Goal: Task Accomplishment & Management: Manage account settings

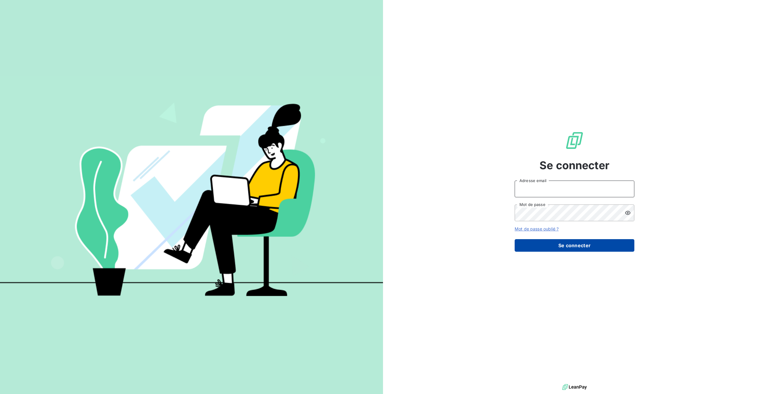
type input "[PERSON_NAME][EMAIL_ADDRESS][DOMAIN_NAME]"
click at [556, 243] on button "Se connecter" at bounding box center [575, 245] width 120 height 13
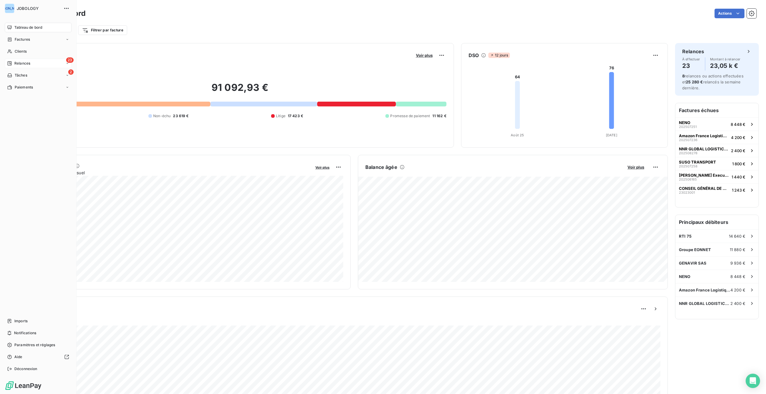
click at [16, 63] on span "Relances" at bounding box center [22, 63] width 16 height 5
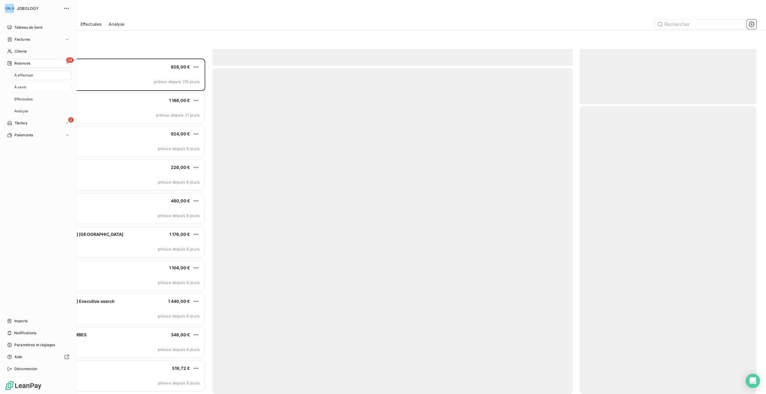
scroll to position [336, 176]
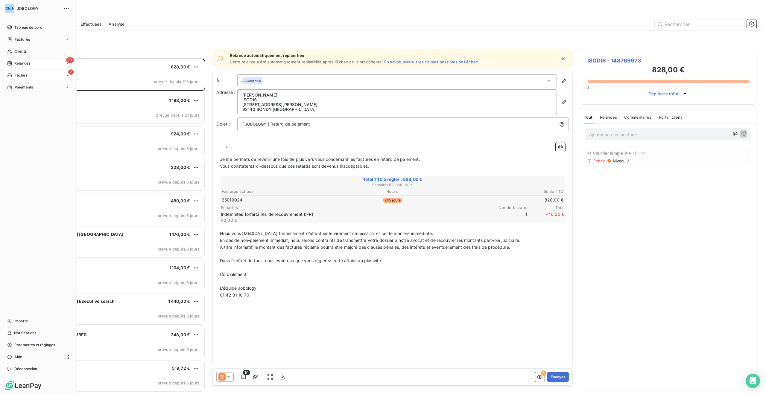
click at [13, 73] on div "Tâches" at bounding box center [17, 75] width 20 height 5
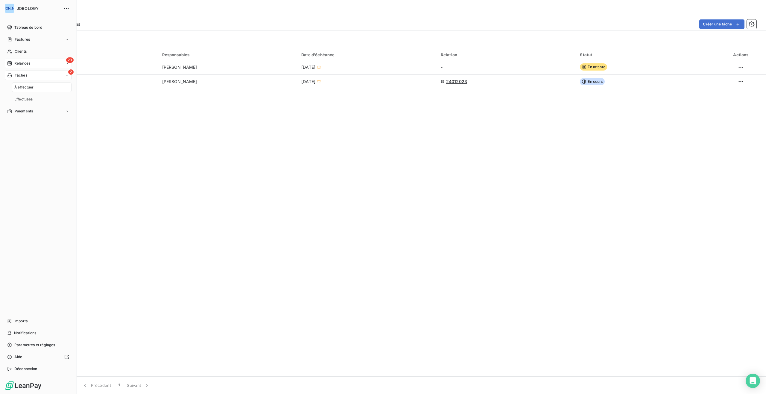
click at [20, 62] on span "Relances" at bounding box center [22, 63] width 16 height 5
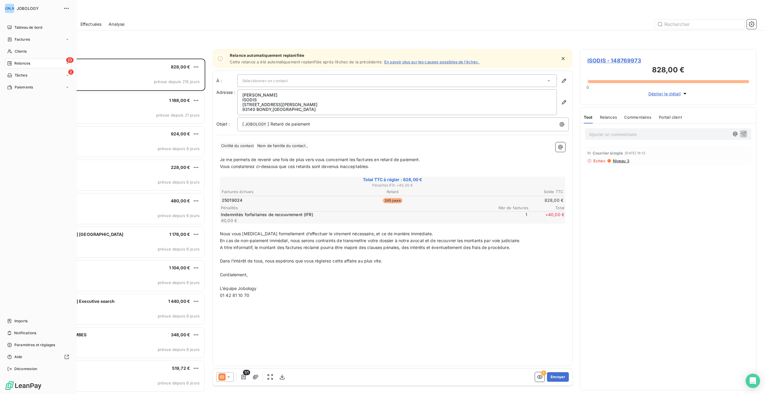
scroll to position [336, 176]
click at [28, 24] on div "Tableau de bord" at bounding box center [38, 28] width 67 height 10
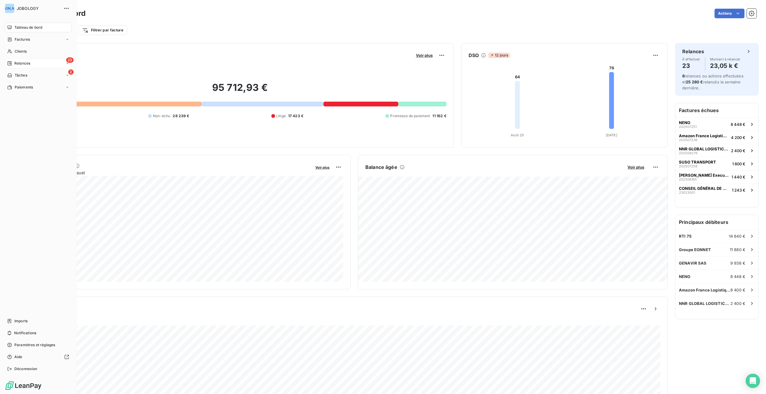
click at [23, 61] on span "Relances" at bounding box center [22, 63] width 16 height 5
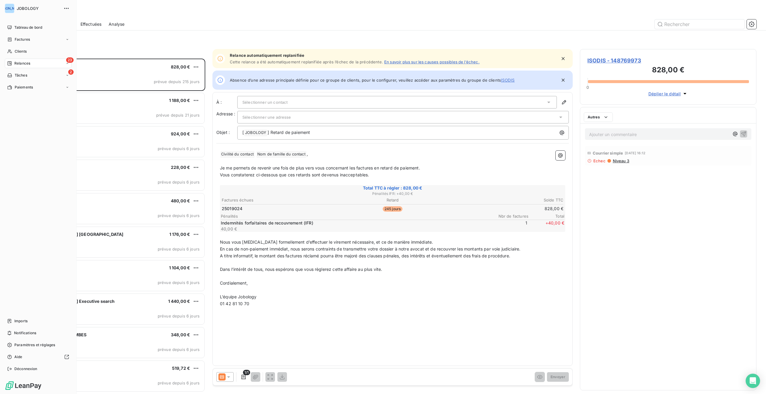
scroll to position [336, 176]
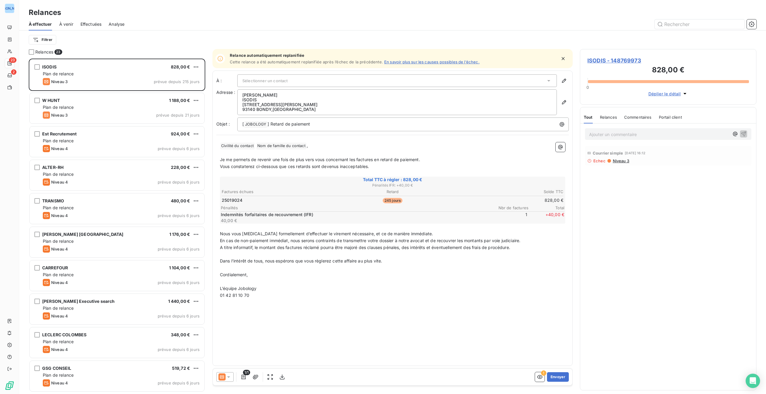
click at [90, 24] on span "Effectuées" at bounding box center [90, 24] width 21 height 6
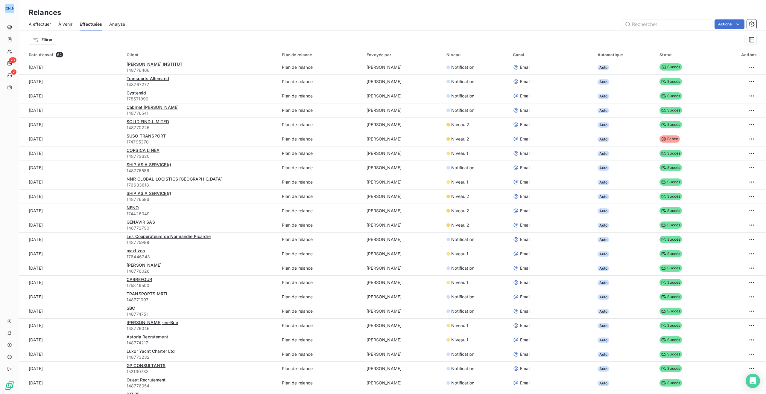
click at [120, 23] on span "Analyse" at bounding box center [117, 24] width 16 height 6
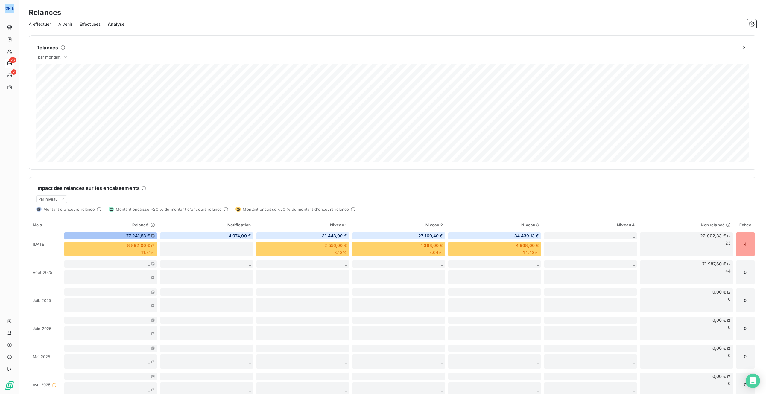
click at [38, 24] on span "À effectuer" at bounding box center [40, 24] width 22 height 6
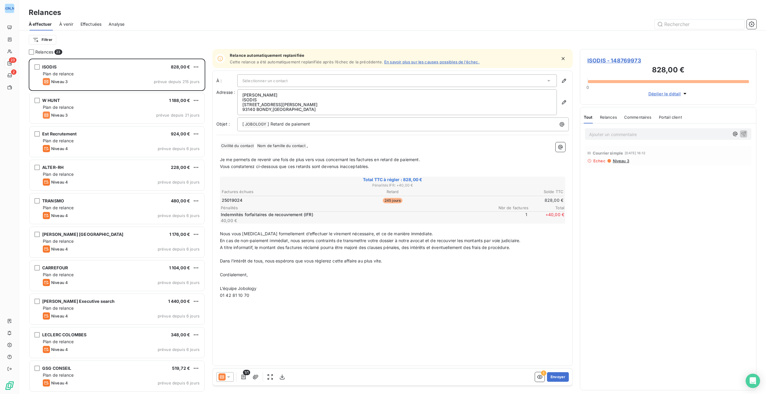
scroll to position [336, 176]
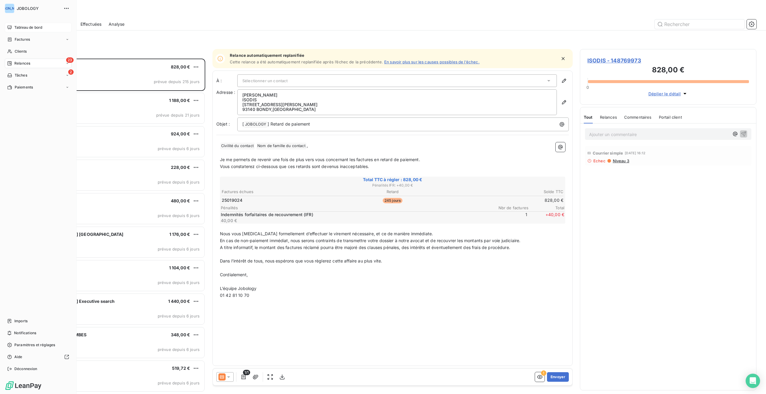
click at [23, 28] on span "Tableau de bord" at bounding box center [28, 27] width 28 height 5
